Goal: Task Accomplishment & Management: Manage account settings

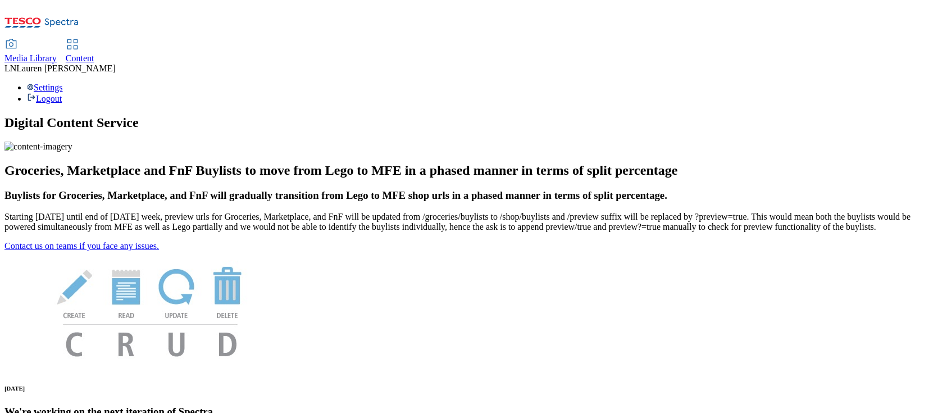
click at [94, 53] on span "Content" at bounding box center [80, 58] width 29 height 10
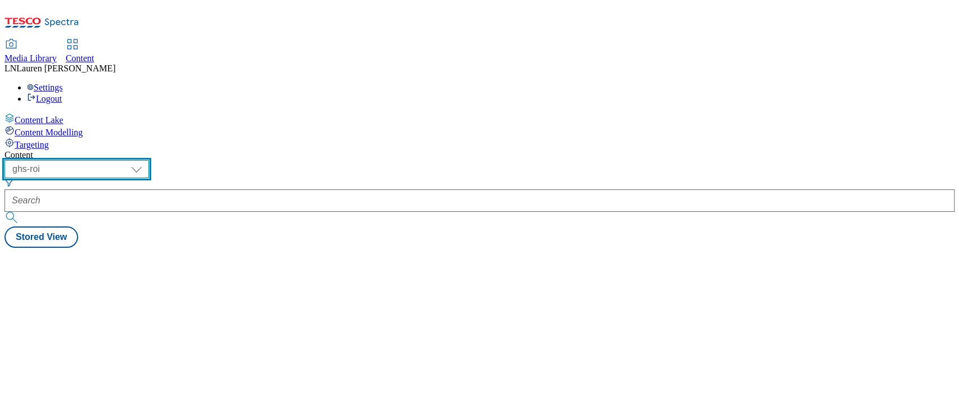
click at [149, 160] on select "ghs-roi ghs-uk" at bounding box center [76, 169] width 144 height 18
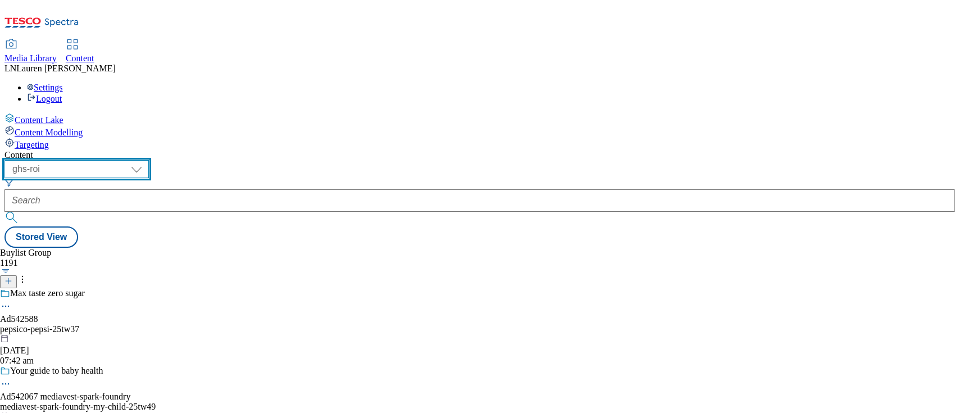
select select "ghs-uk"
click at [146, 160] on select "ghs-roi ghs-uk" at bounding box center [76, 169] width 144 height 18
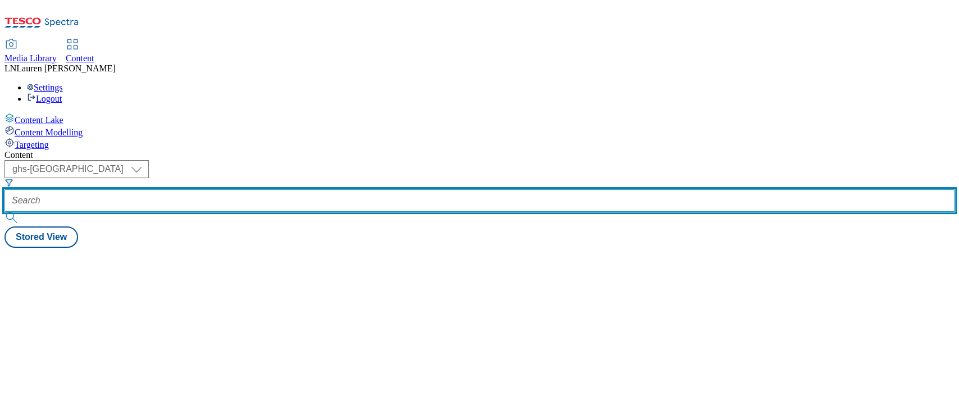
click at [262, 189] on input "text" at bounding box center [479, 200] width 950 height 22
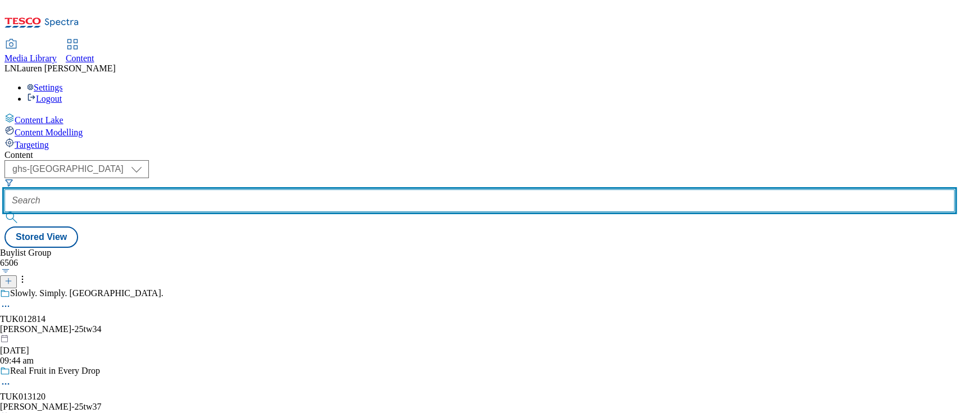
paste input "542472"
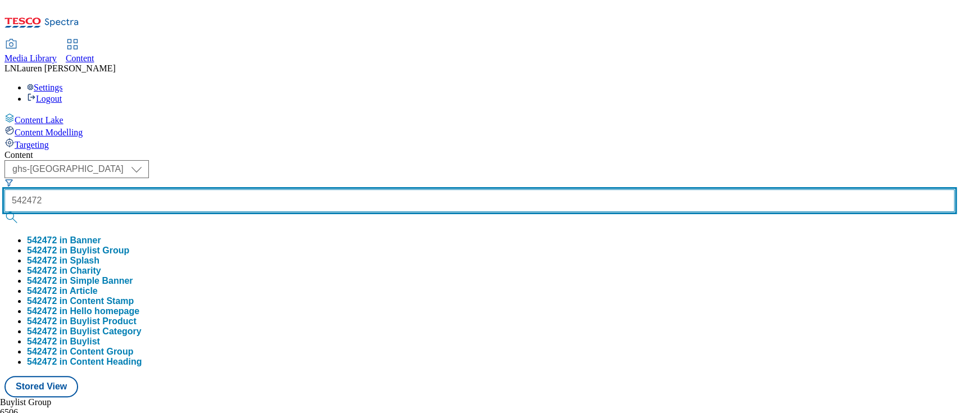
type input "542472"
click at [4, 212] on button "submit" at bounding box center [12, 217] width 16 height 11
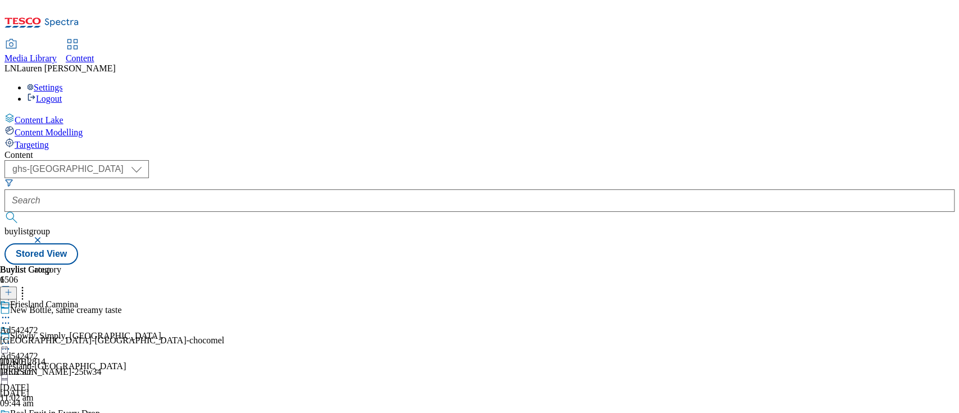
click at [126, 361] on div "friesland-campina" at bounding box center [63, 366] width 126 height 10
click at [11, 338] on icon at bounding box center [5, 343] width 11 height 11
click at [126, 360] on li "Edit" at bounding box center [73, 366] width 103 height 13
click at [11, 317] on icon at bounding box center [5, 322] width 11 height 11
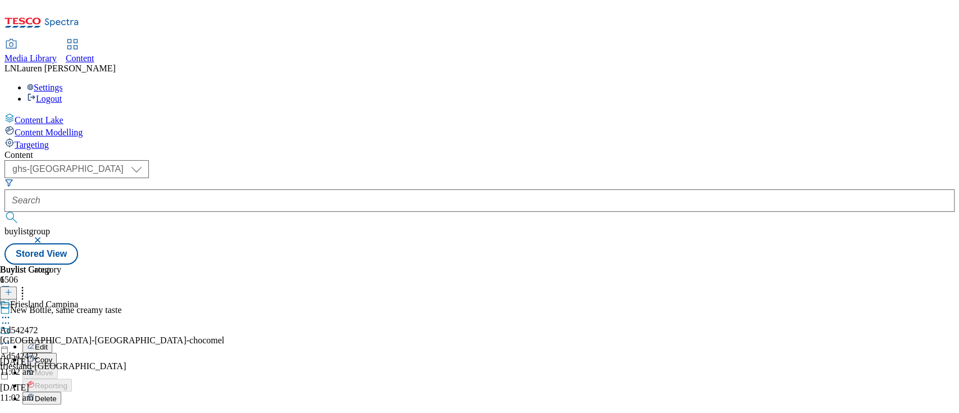
click at [52, 342] on div "Edit" at bounding box center [37, 347] width 30 height 10
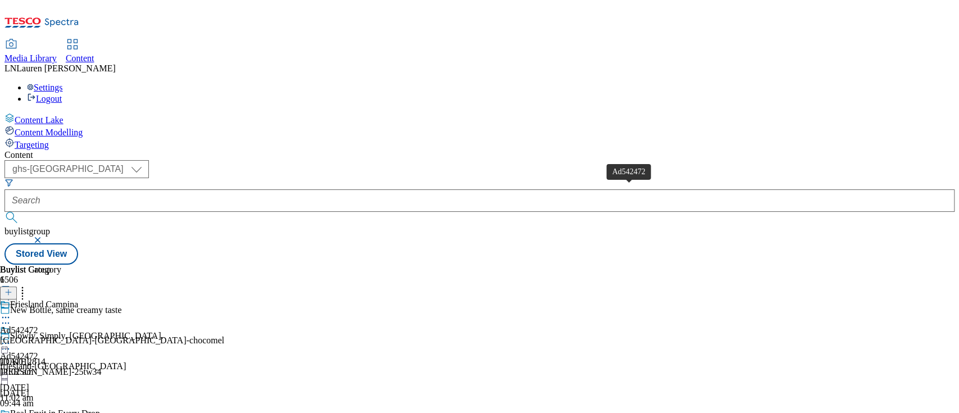
click at [38, 325] on span "Ad542472" at bounding box center [19, 330] width 38 height 10
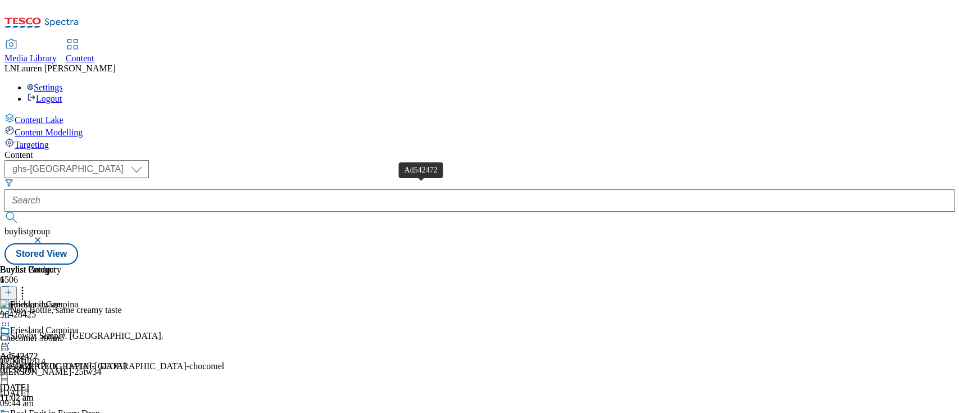
click at [38, 351] on div "Ad542472" at bounding box center [19, 356] width 38 height 10
click at [224, 325] on div "Friesland Campina Ad542472 friesland-campina-chocomel 9 Oct 2025 11:02 am" at bounding box center [112, 364] width 224 height 78
click at [11, 317] on icon at bounding box center [5, 322] width 11 height 11
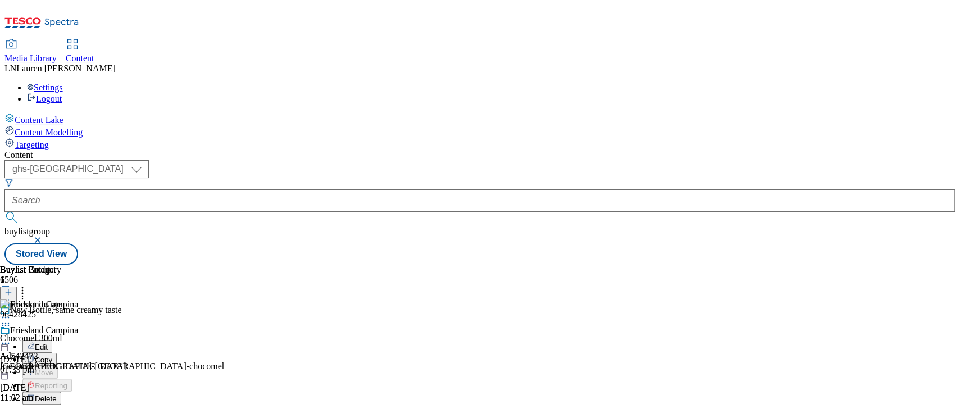
click at [52, 340] on button "Edit" at bounding box center [37, 346] width 30 height 13
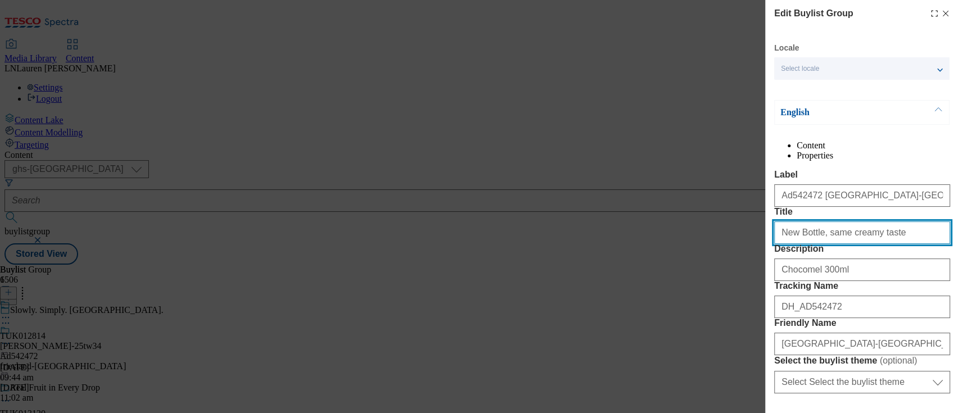
click at [800, 244] on input "New Bottle, same creamy taste" at bounding box center [862, 232] width 176 height 22
type input "New bottle, same creamy taste"
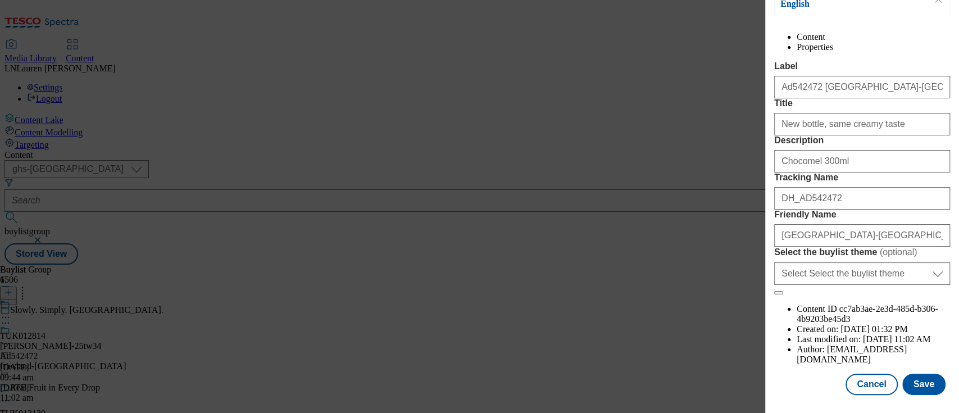
scroll to position [171, 0]
click at [919, 376] on button "Save" at bounding box center [923, 384] width 43 height 21
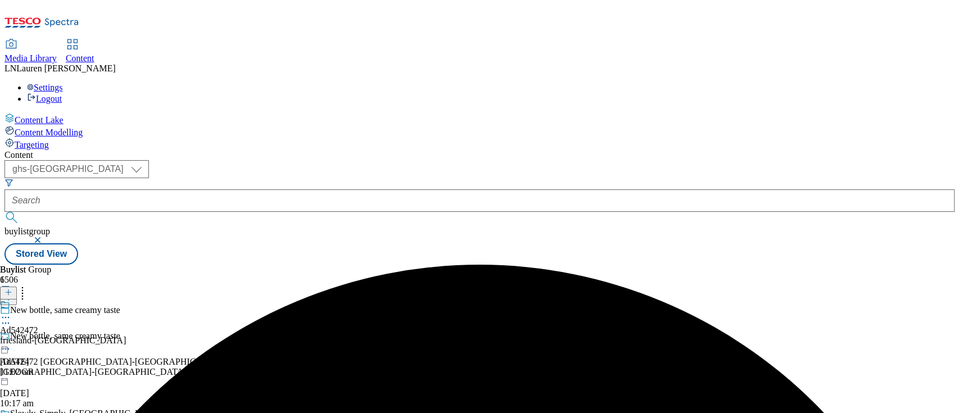
click at [11, 312] on icon at bounding box center [5, 317] width 11 height 11
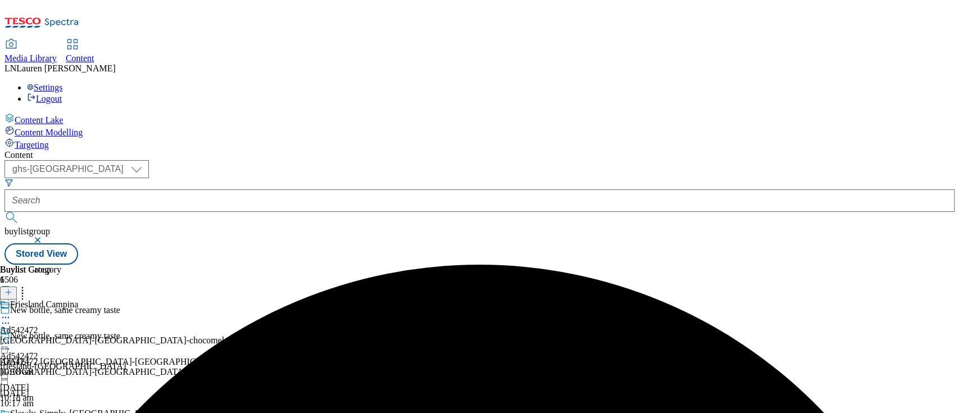
click at [11, 338] on icon at bounding box center [5, 343] width 11 height 11
click at [66, 412] on button "Preview" at bounding box center [43, 418] width 43 height 13
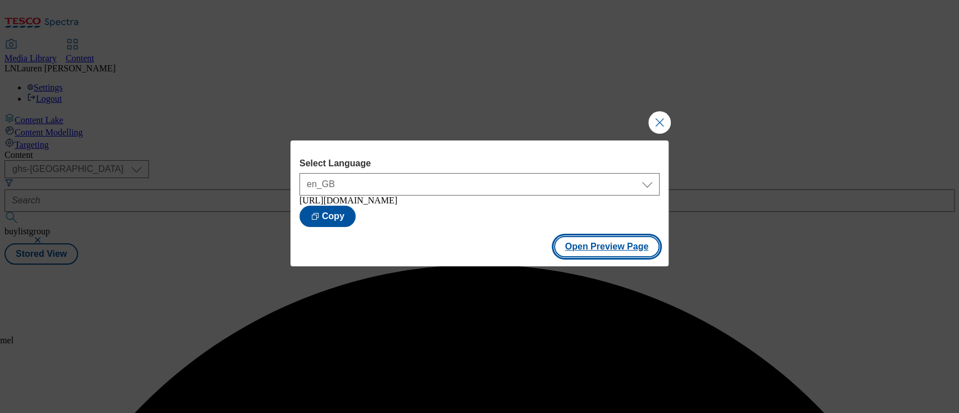
click at [601, 251] on button "Open Preview Page" at bounding box center [607, 246] width 106 height 21
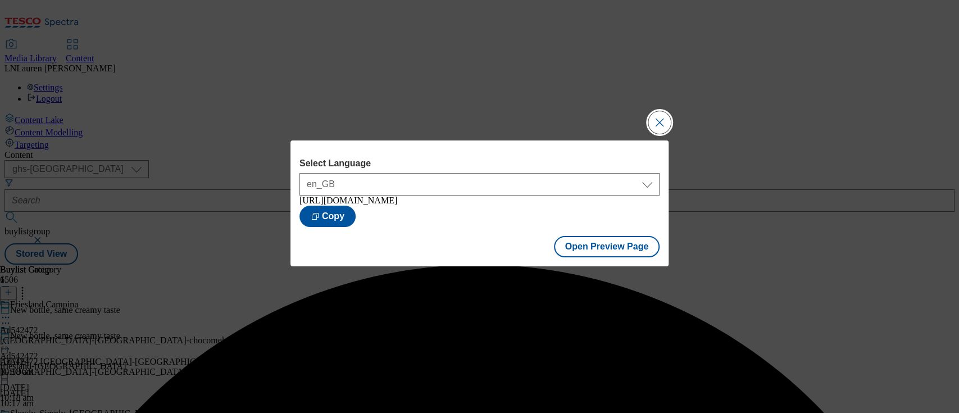
click at [659, 117] on button "Close Modal" at bounding box center [659, 122] width 22 height 22
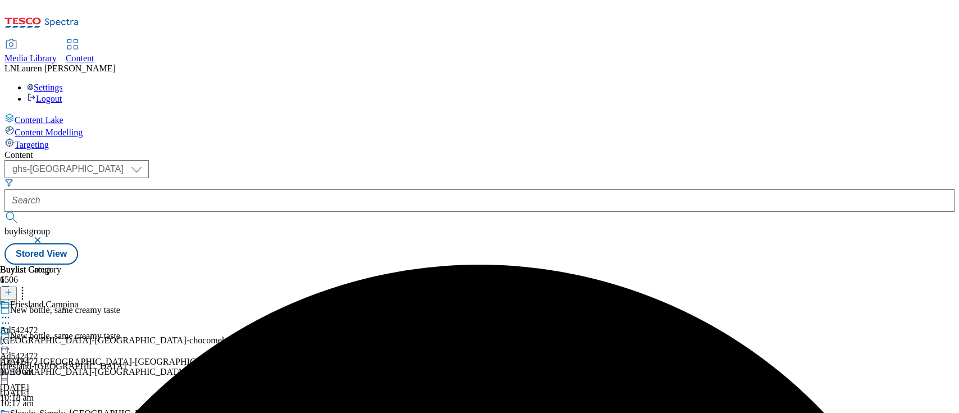
click at [126, 325] on div "Ad542472 friesland-campina 13 Oct 2025 10:18 am" at bounding box center [63, 364] width 126 height 78
click at [11, 338] on icon at bounding box center [5, 343] width 11 height 11
